Goal: Transaction & Acquisition: Purchase product/service

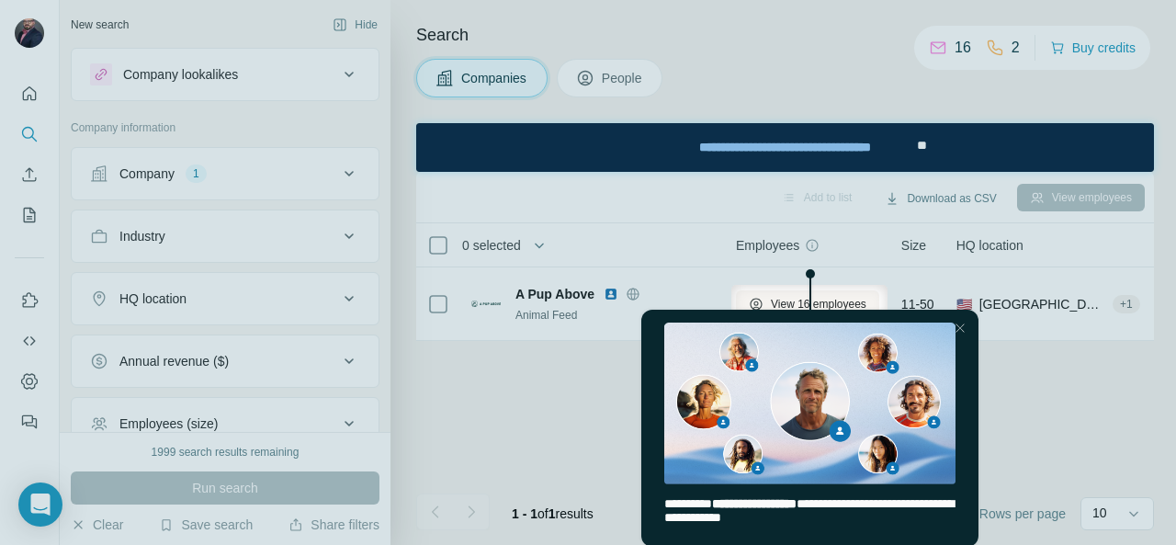
click at [961, 328] on div at bounding box center [959, 328] width 22 height 22
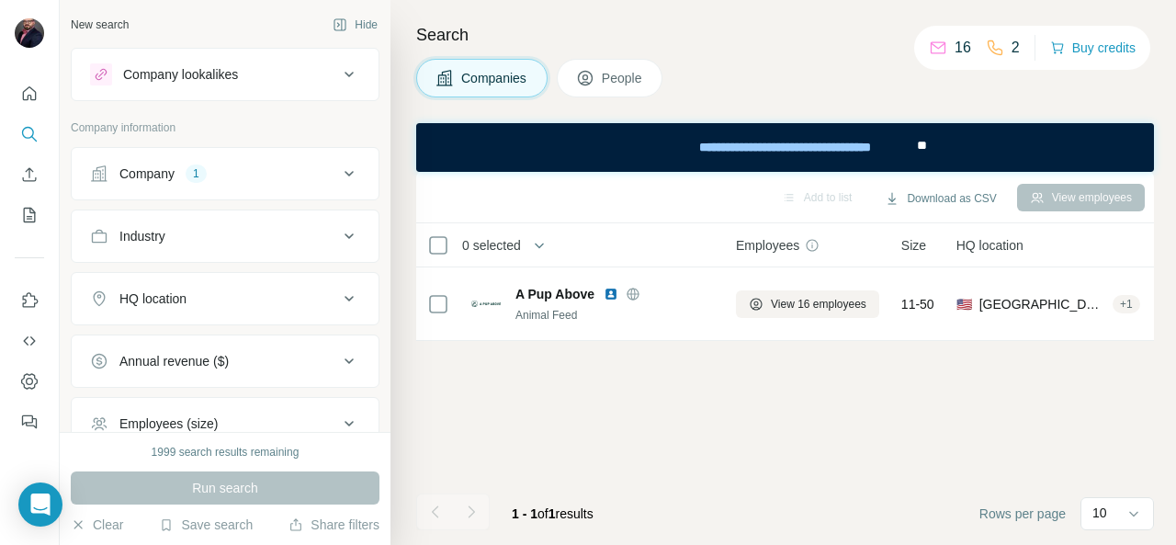
click at [619, 77] on span "People" at bounding box center [623, 78] width 42 height 18
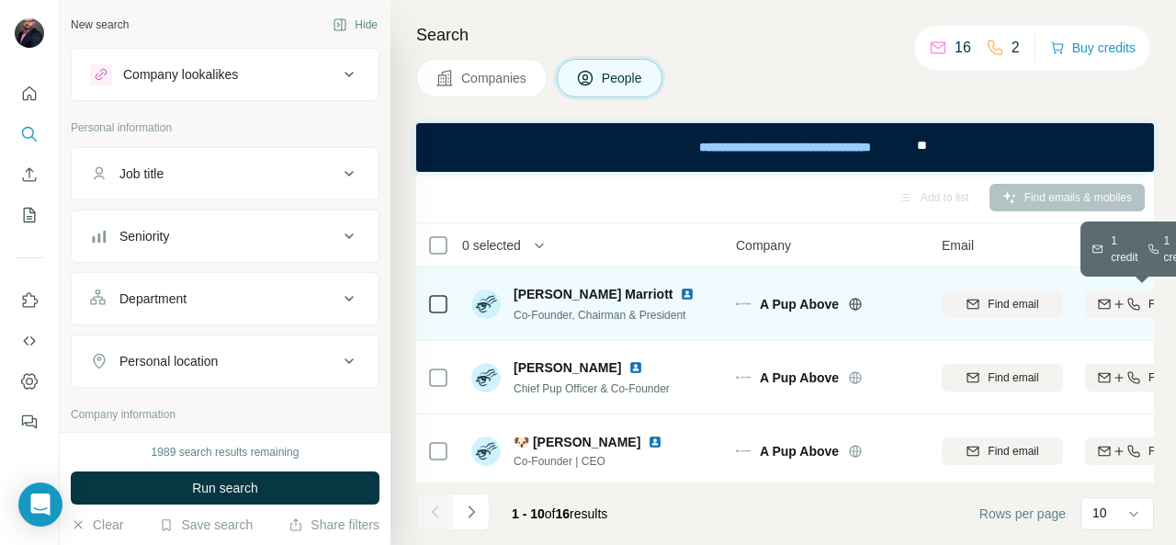
click at [1121, 302] on icon "button" at bounding box center [1118, 304] width 15 height 15
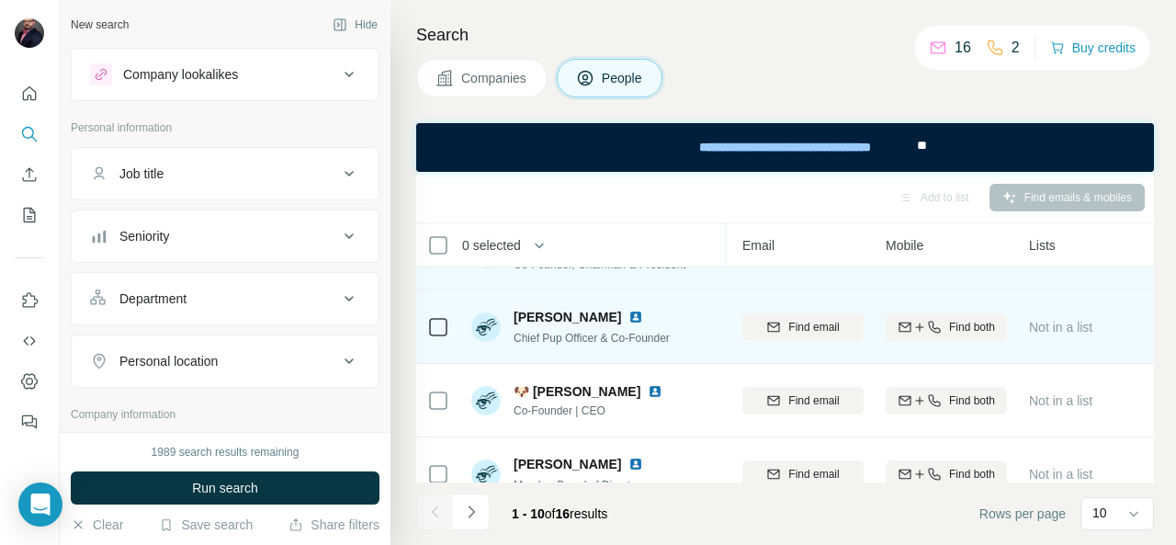
scroll to position [61, 199]
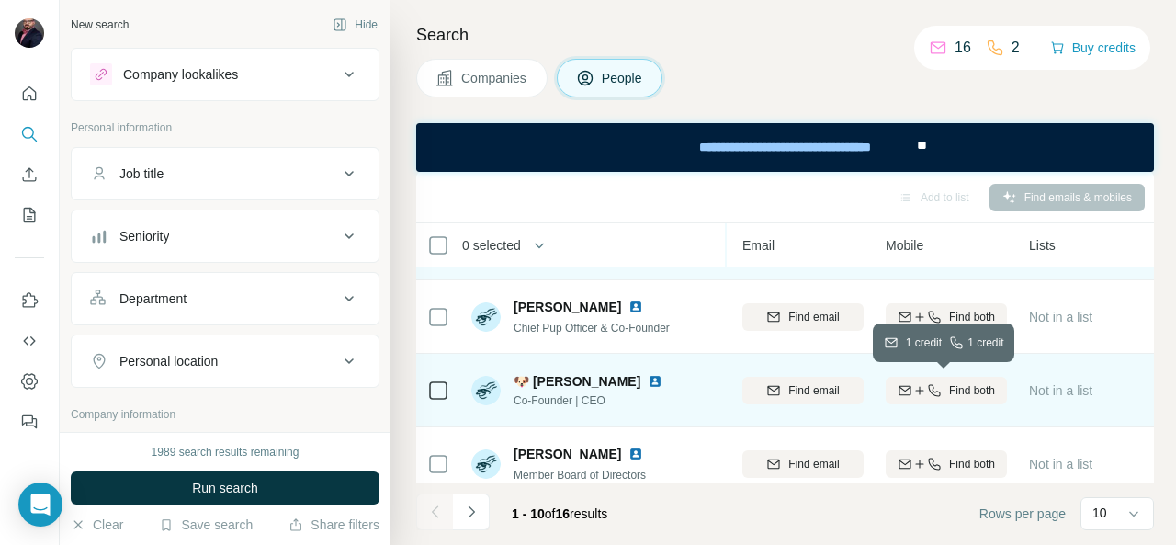
click at [949, 382] on span "Find both" at bounding box center [972, 390] width 46 height 17
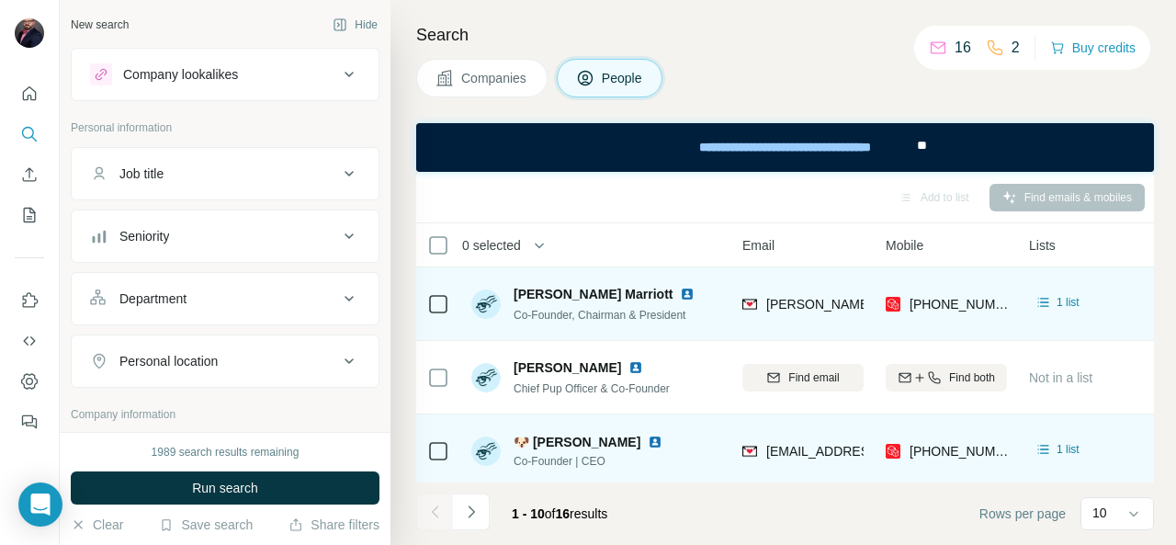
scroll to position [30, 199]
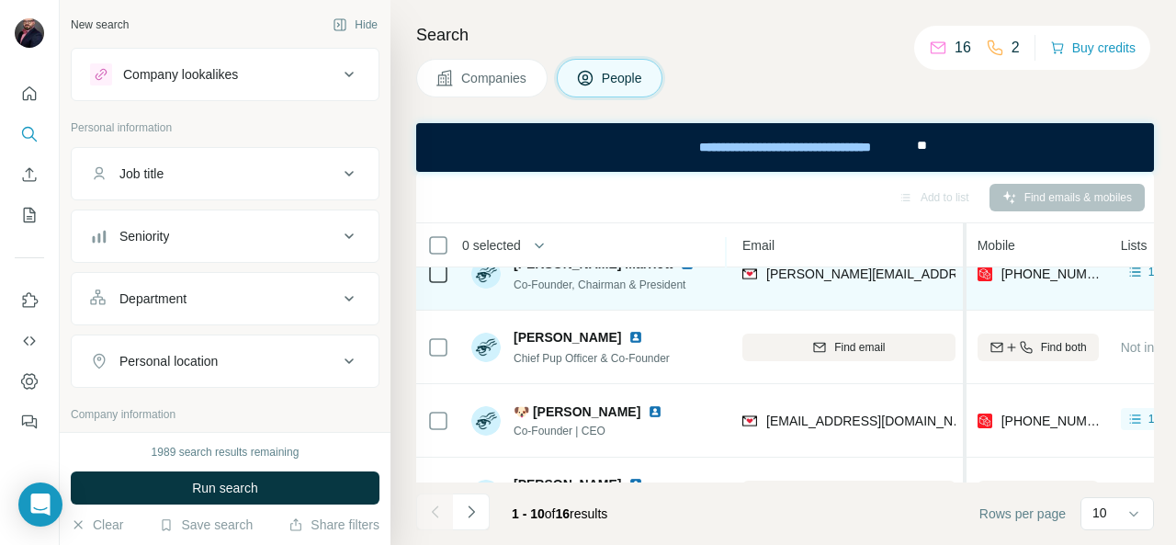
drag, startPoint x: 871, startPoint y: 295, endPoint x: 965, endPoint y: 296, distance: 94.6
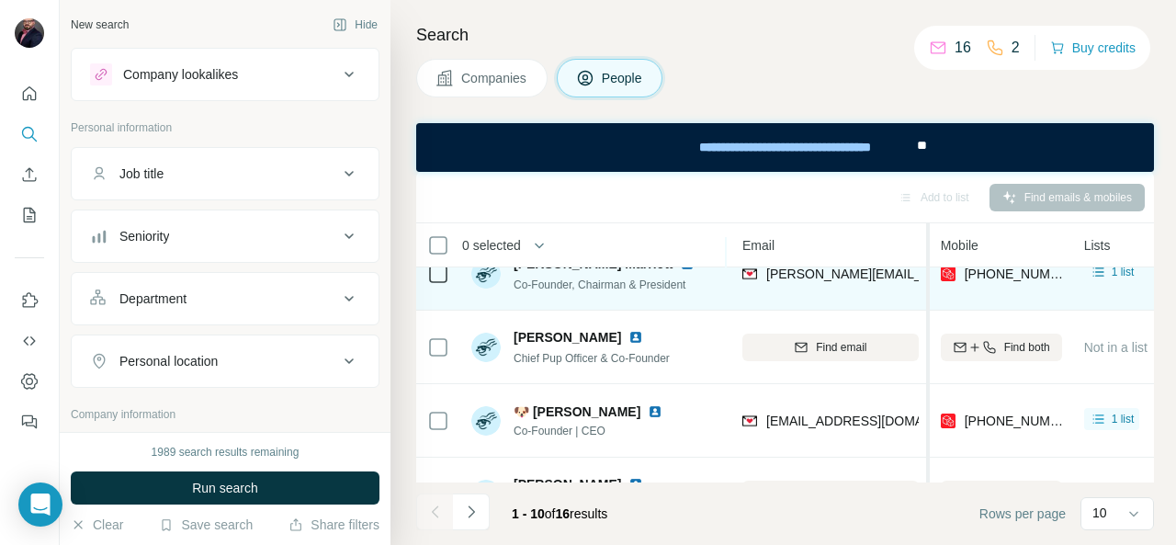
drag, startPoint x: 960, startPoint y: 297, endPoint x: 929, endPoint y: 300, distance: 31.4
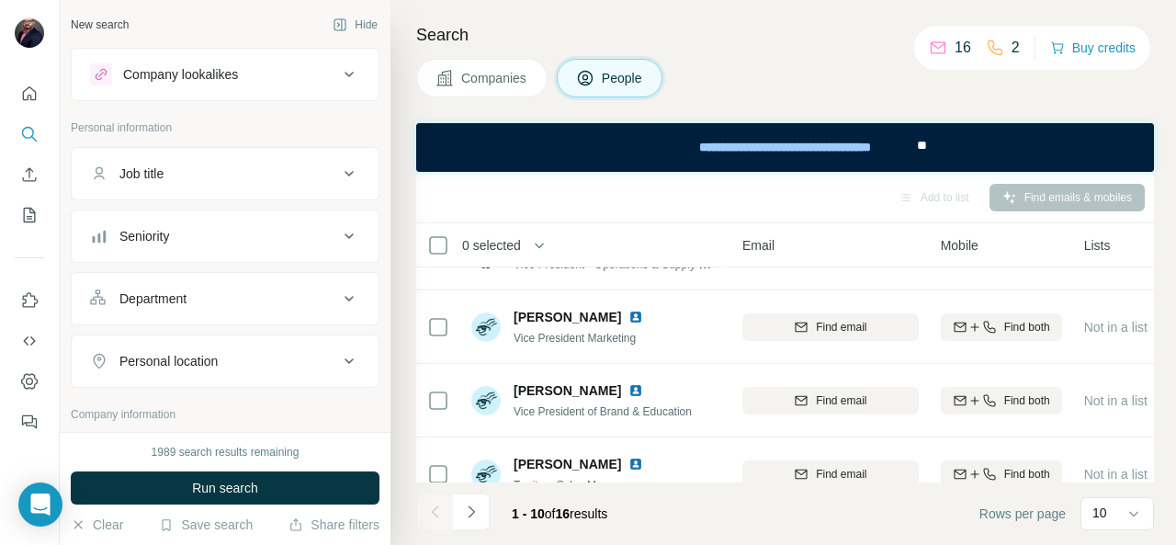
scroll to position [314, 199]
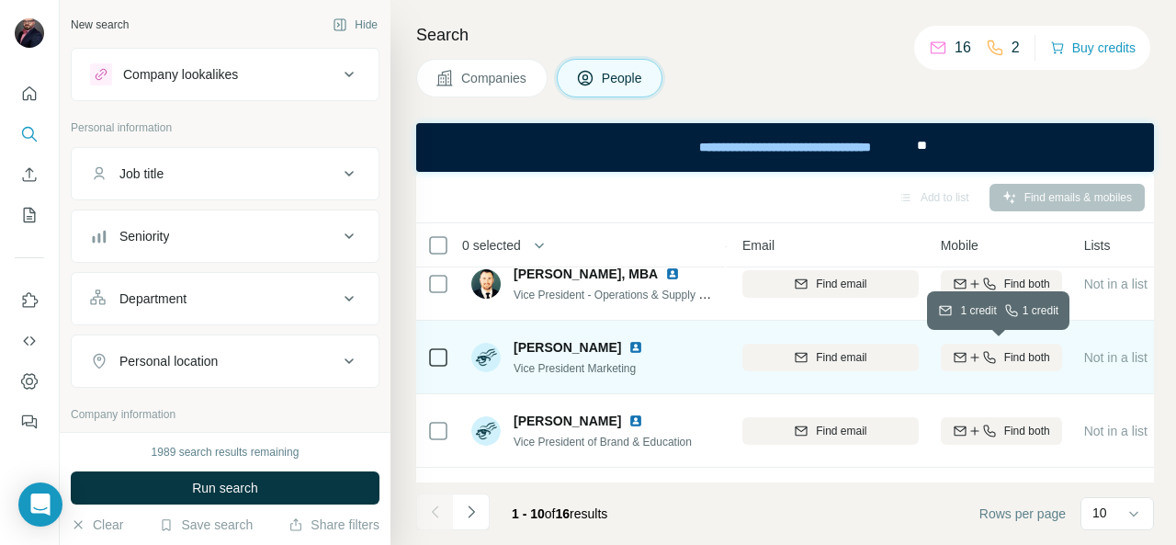
click at [1004, 358] on span "Find both" at bounding box center [1027, 357] width 46 height 17
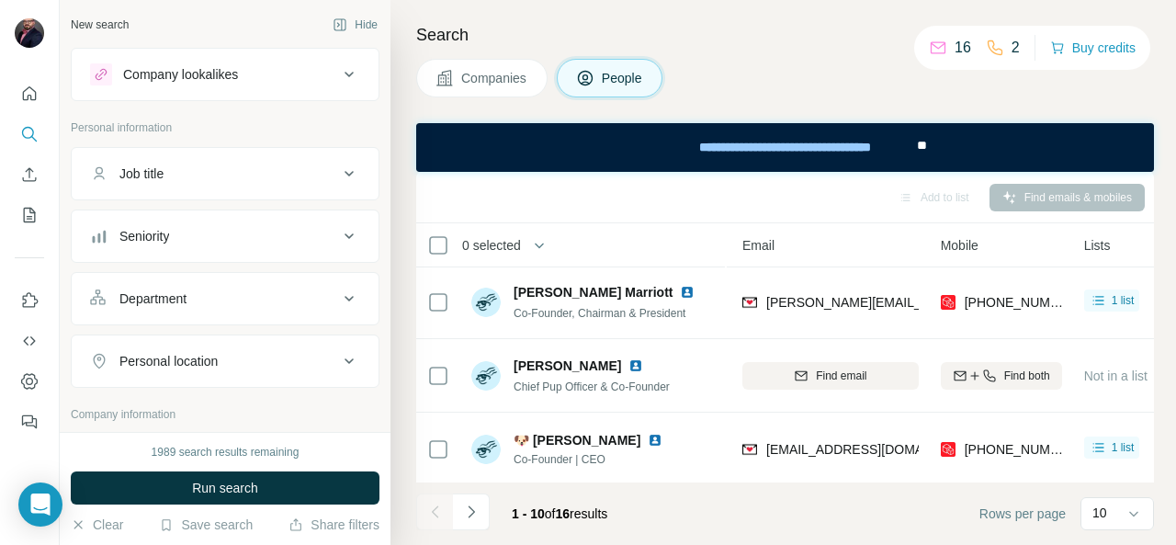
scroll to position [0, 199]
click at [1091, 49] on button "Buy credits" at bounding box center [1092, 48] width 85 height 26
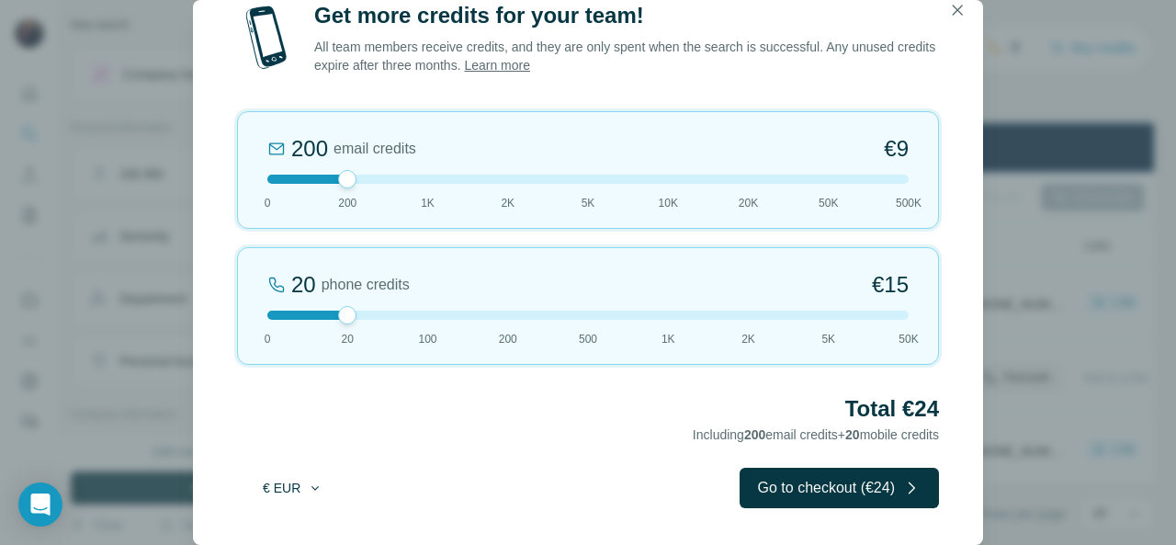
click at [299, 487] on button "€ EUR" at bounding box center [292, 487] width 85 height 33
click at [282, 520] on span "$ USD" at bounding box center [272, 529] width 38 height 18
click at [505, 316] on div at bounding box center [587, 314] width 641 height 9
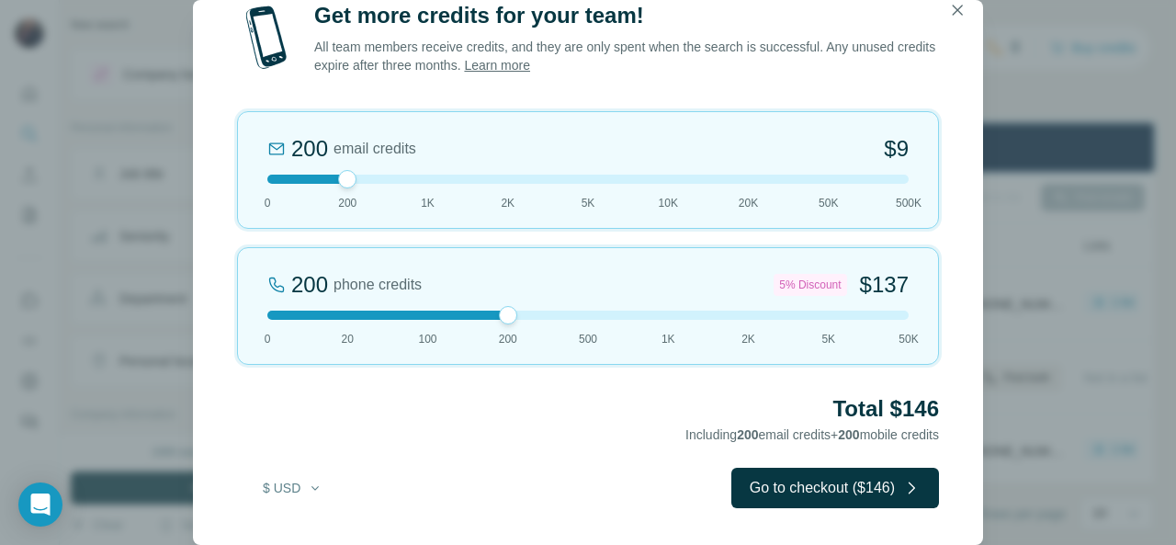
click at [424, 313] on div at bounding box center [587, 314] width 641 height 9
click at [349, 316] on div at bounding box center [587, 314] width 641 height 9
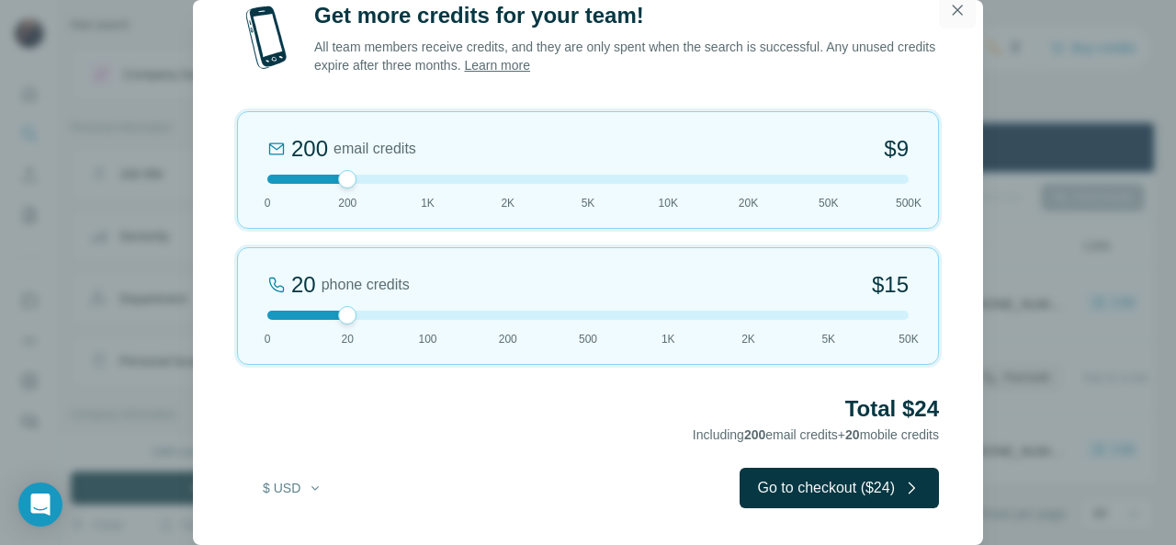
click at [953, 12] on icon "button" at bounding box center [957, 10] width 18 height 18
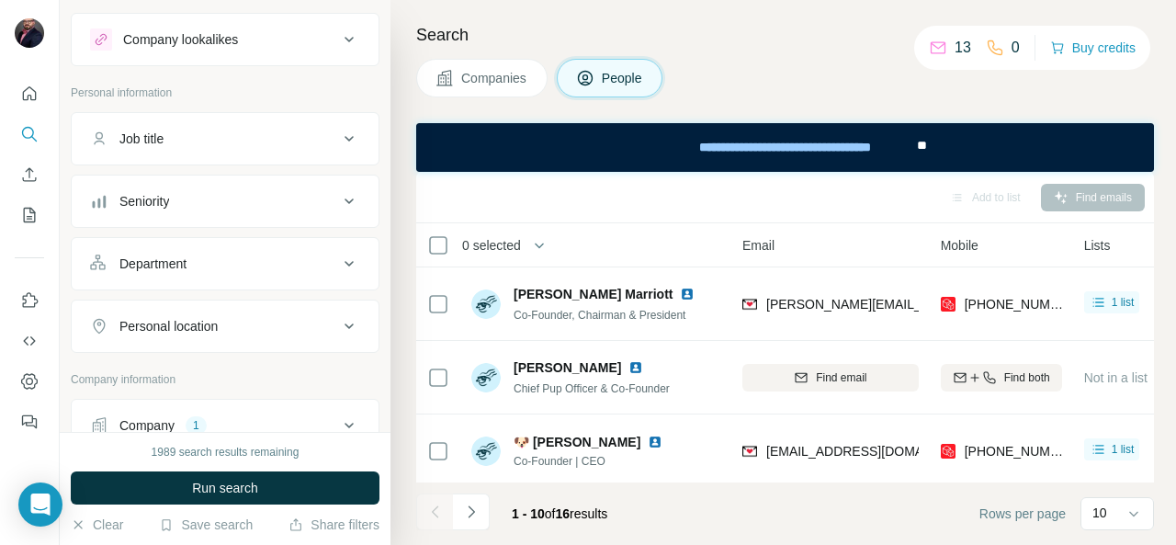
scroll to position [0, 0]
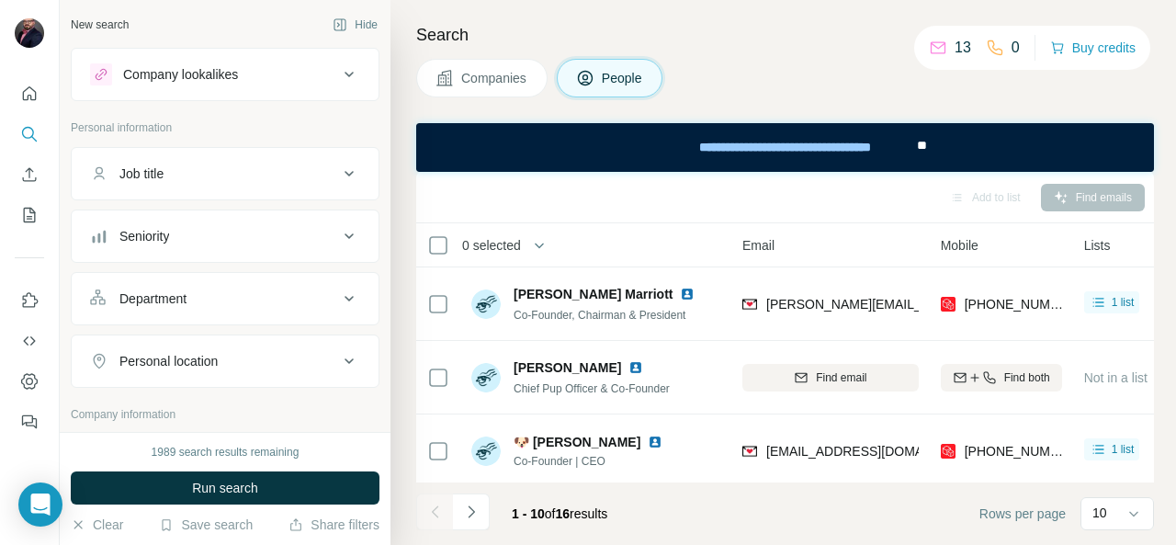
click at [479, 74] on span "Companies" at bounding box center [494, 78] width 67 height 18
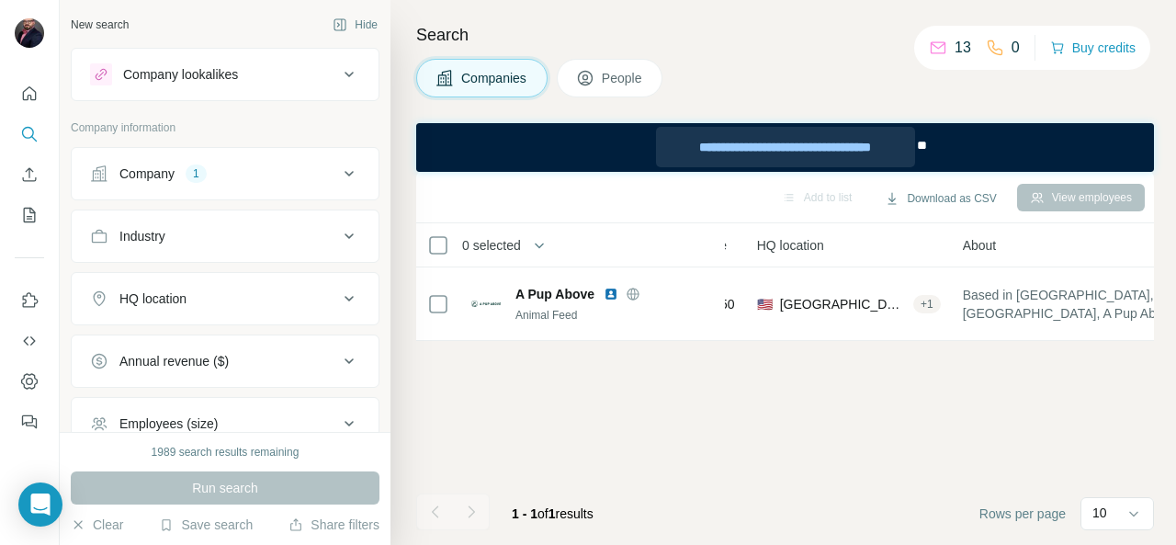
click at [776, 152] on div "**********" at bounding box center [785, 147] width 259 height 40
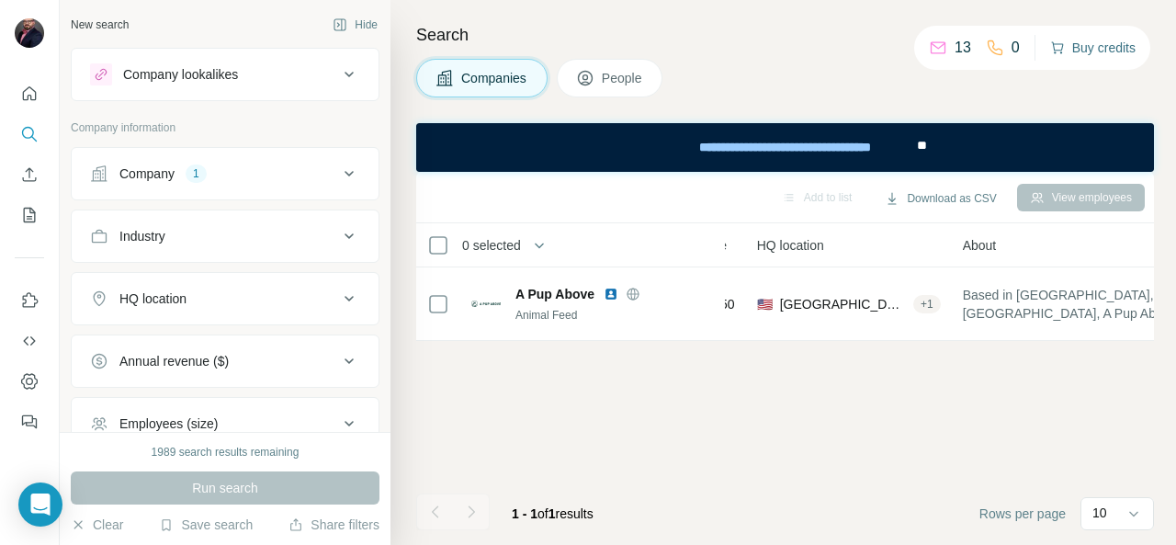
click at [1077, 45] on button "Buy credits" at bounding box center [1092, 48] width 85 height 26
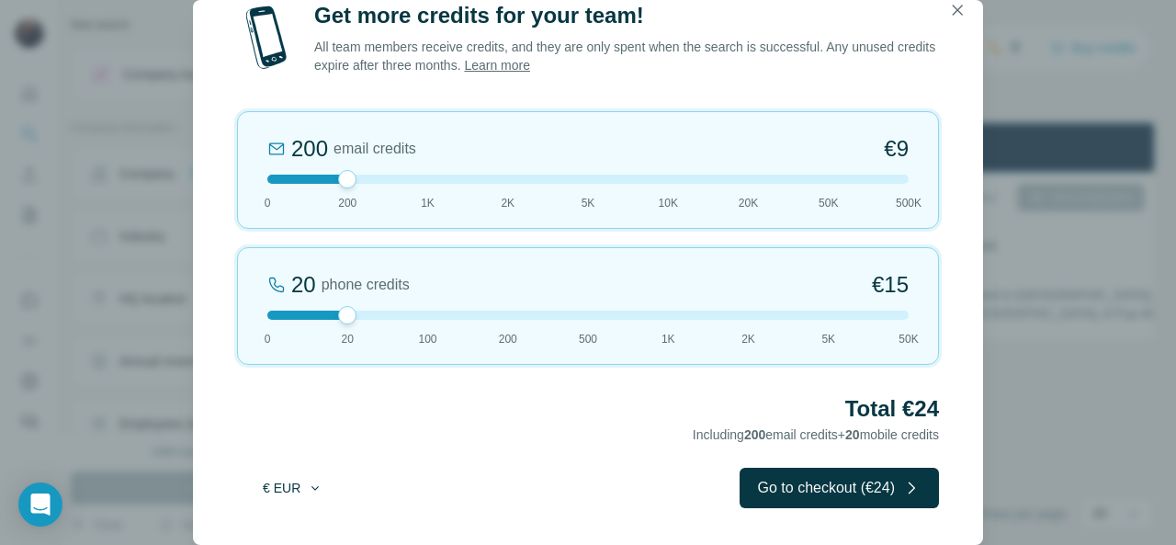
click at [307, 487] on button "€ EUR" at bounding box center [292, 487] width 85 height 33
click at [301, 526] on div "$ USD" at bounding box center [330, 529] width 154 height 18
click at [829, 488] on button "Go to checkout ($24)" at bounding box center [838, 488] width 199 height 40
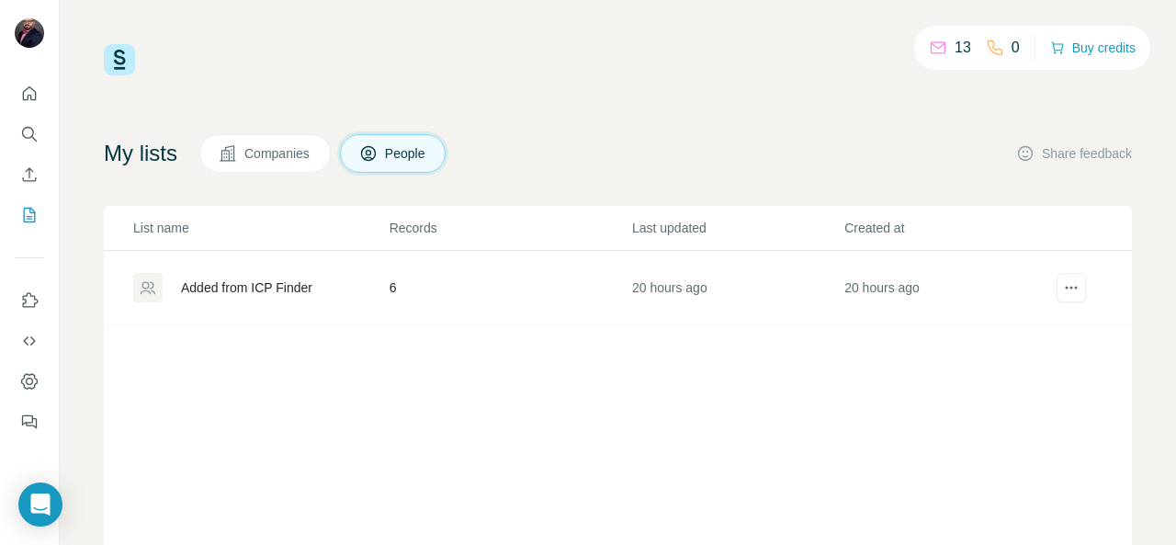
click at [423, 275] on td "6" at bounding box center [510, 288] width 243 height 74
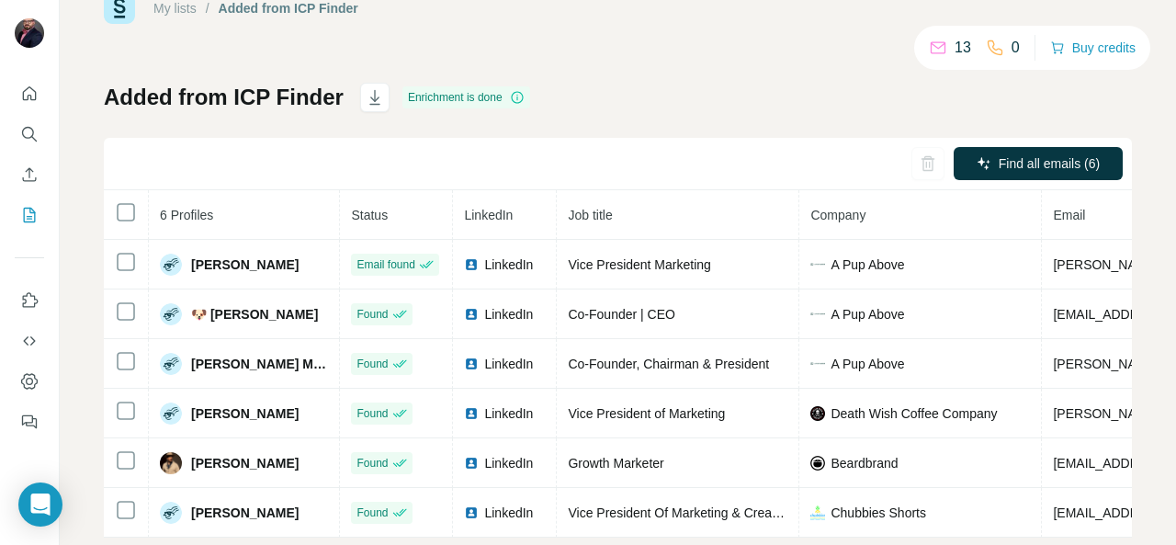
scroll to position [96, 0]
